Goal: Complete application form

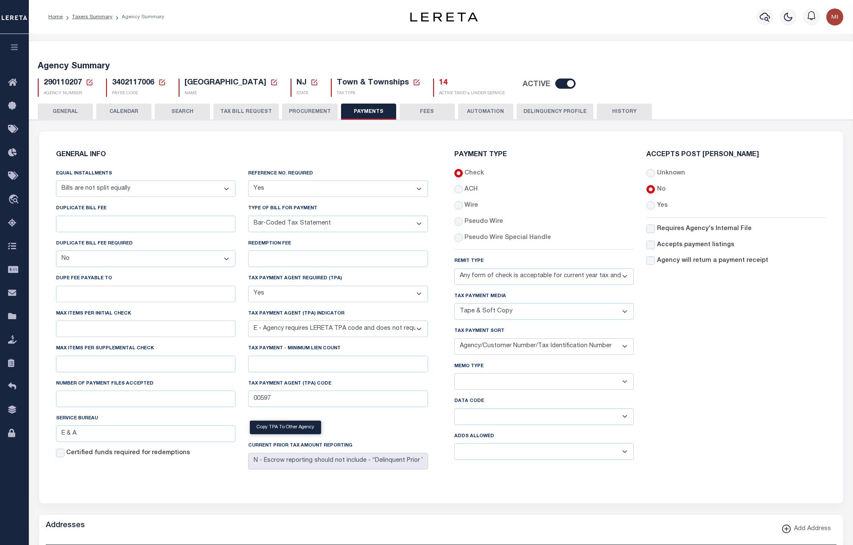
select select "68"
select select "false"
select select "1"
select select "35"
select select "true"
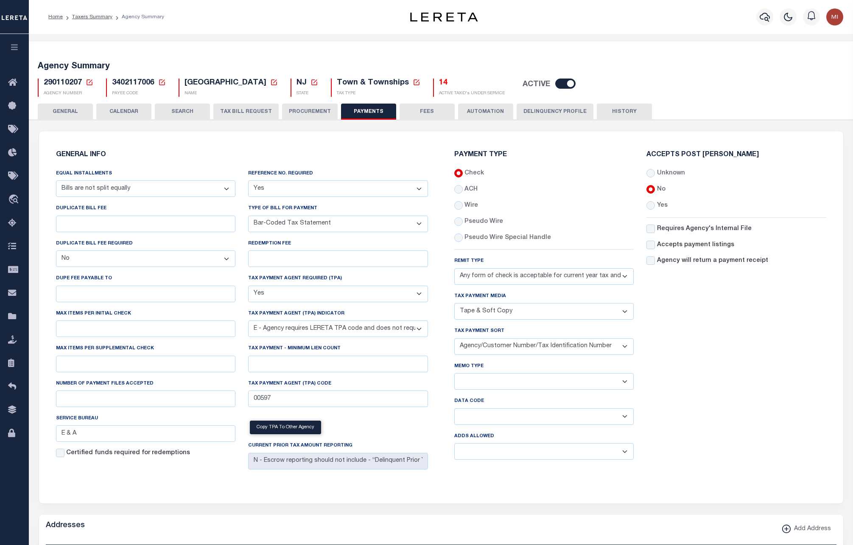
select select "5"
select select "73"
select select "44"
select select "49"
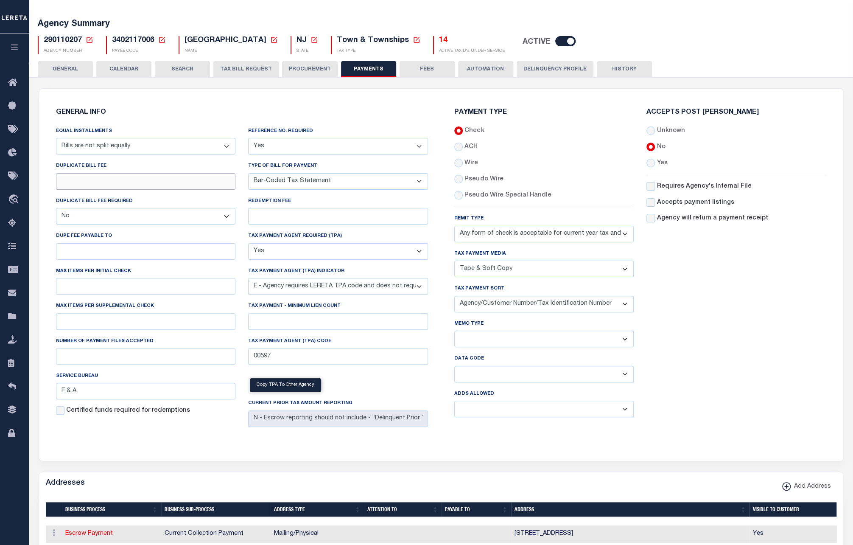
click at [122, 187] on input "DUPLICATE BILL FEE" at bounding box center [146, 181] width 180 height 17
click at [126, 182] on input "DUPLICATE BILL FEE" at bounding box center [146, 181] width 180 height 17
click at [133, 183] on input "DUPLICATE BILL FEE" at bounding box center [146, 181] width 180 height 17
click at [134, 184] on input "DUPLICATE BILL FEE" at bounding box center [146, 181] width 180 height 17
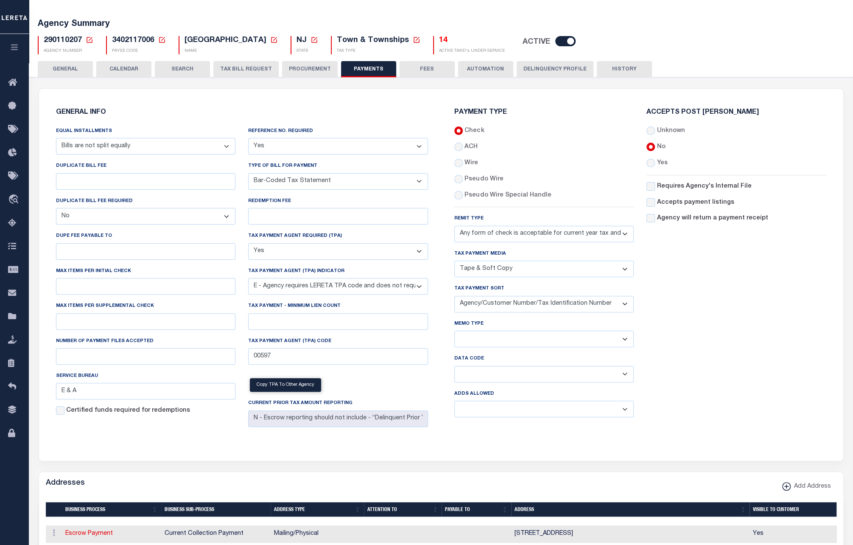
click at [258, 305] on label "Tax Payment - Minimum Lien Count" at bounding box center [294, 305] width 92 height 7
click at [258, 313] on input "Tax Payment - Minimum Lien Count" at bounding box center [338, 321] width 180 height 17
click at [258, 305] on label "Tax Payment - Minimum Lien Count" at bounding box center [294, 305] width 92 height 7
click at [258, 313] on input "Tax Payment - Minimum Lien Count" at bounding box center [338, 321] width 180 height 17
click at [258, 305] on label "Tax Payment - Minimum Lien Count" at bounding box center [294, 305] width 92 height 7
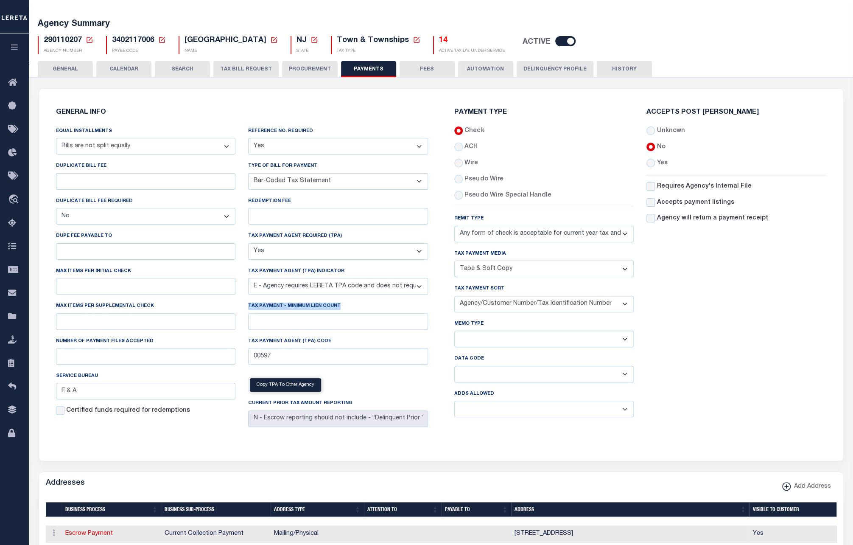
click at [258, 313] on input "Tax Payment - Minimum Lien Count" at bounding box center [338, 321] width 180 height 17
